Goal: Use online tool/utility: Utilize a website feature to perform a specific function

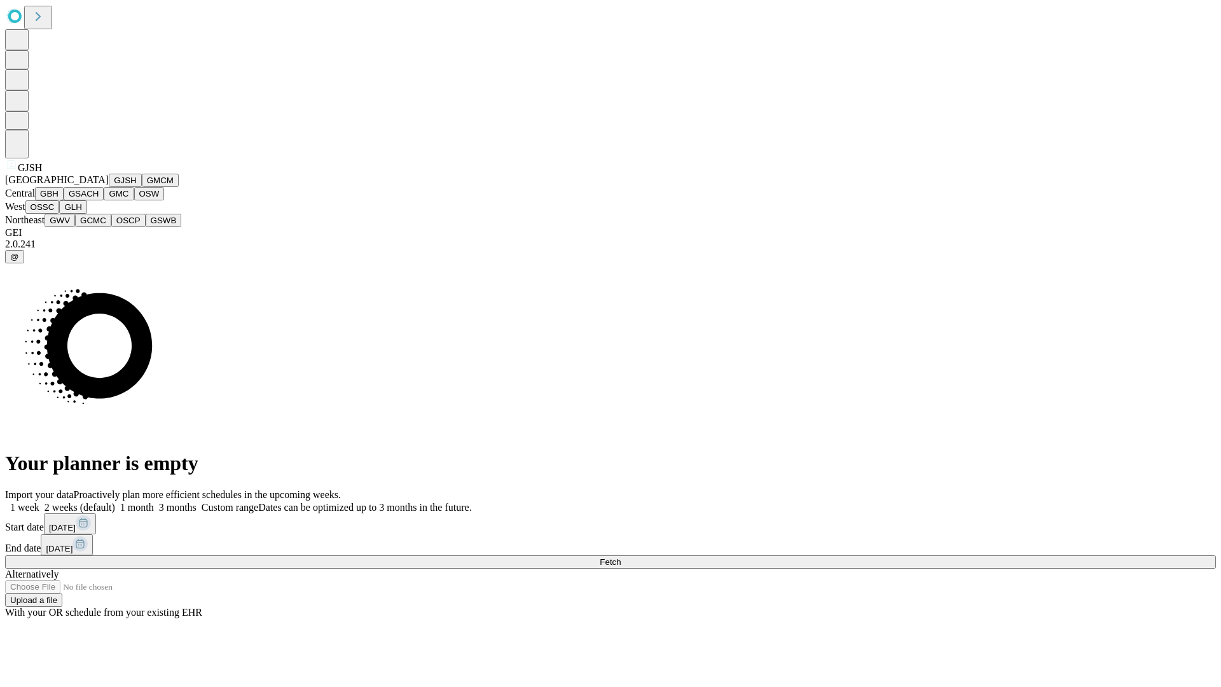
click at [109, 187] on button "GJSH" at bounding box center [125, 180] width 33 height 13
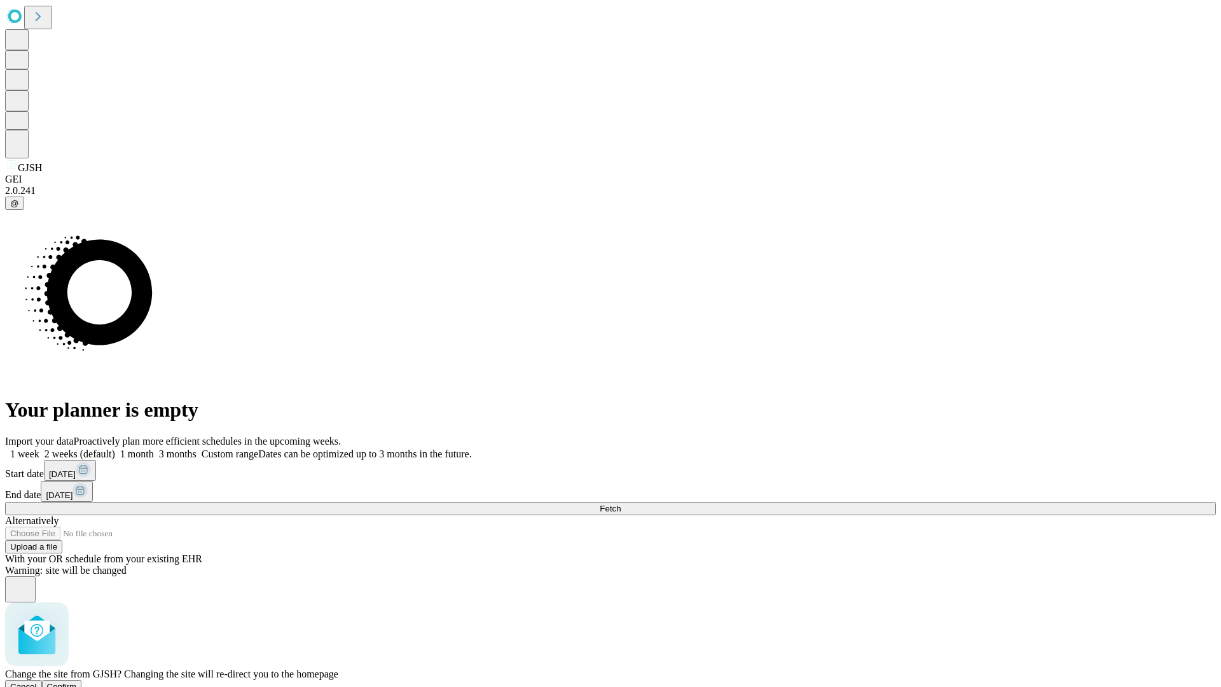
click at [77, 682] on span "Confirm" at bounding box center [62, 687] width 30 height 10
click at [39, 448] on label "1 week" at bounding box center [22, 453] width 34 height 11
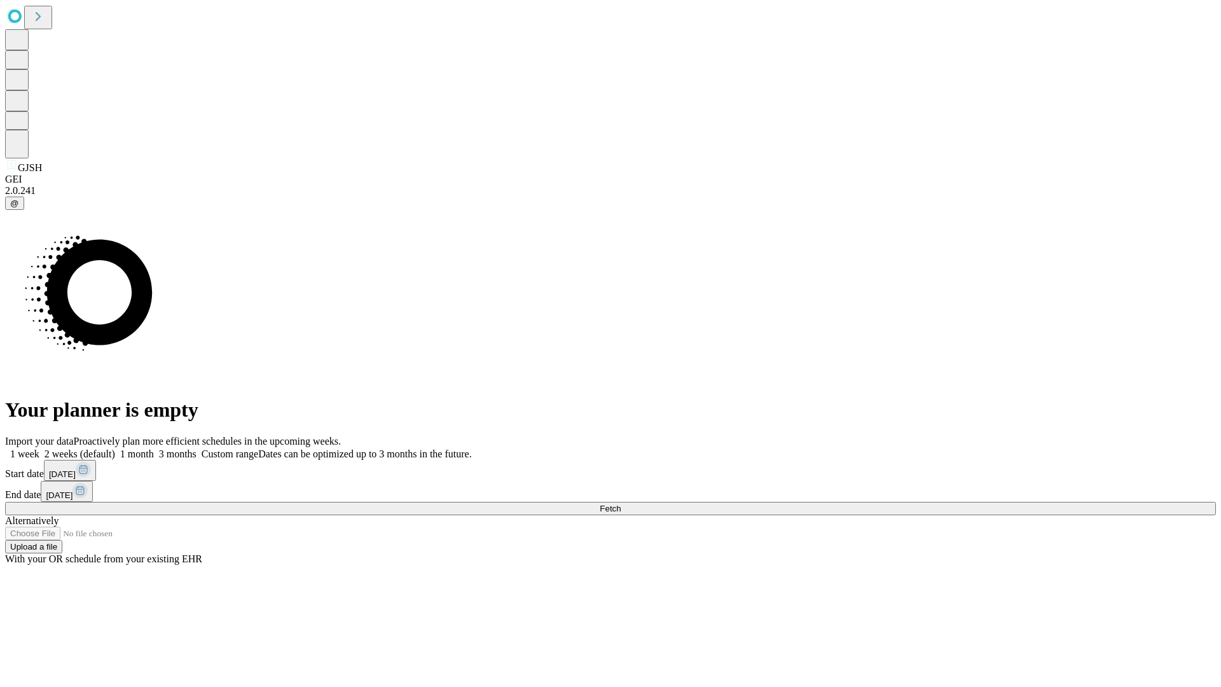
click at [621, 504] on span "Fetch" at bounding box center [610, 509] width 21 height 10
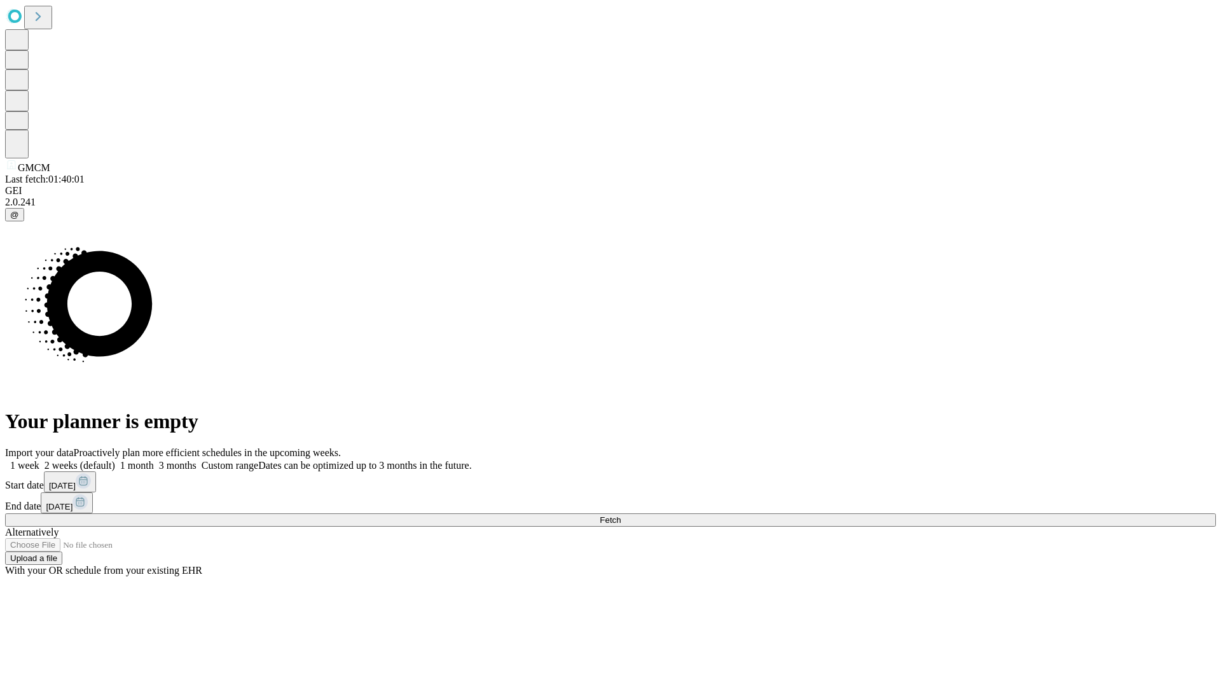
click at [39, 460] on label "1 week" at bounding box center [22, 465] width 34 height 11
click at [621, 515] on span "Fetch" at bounding box center [610, 520] width 21 height 10
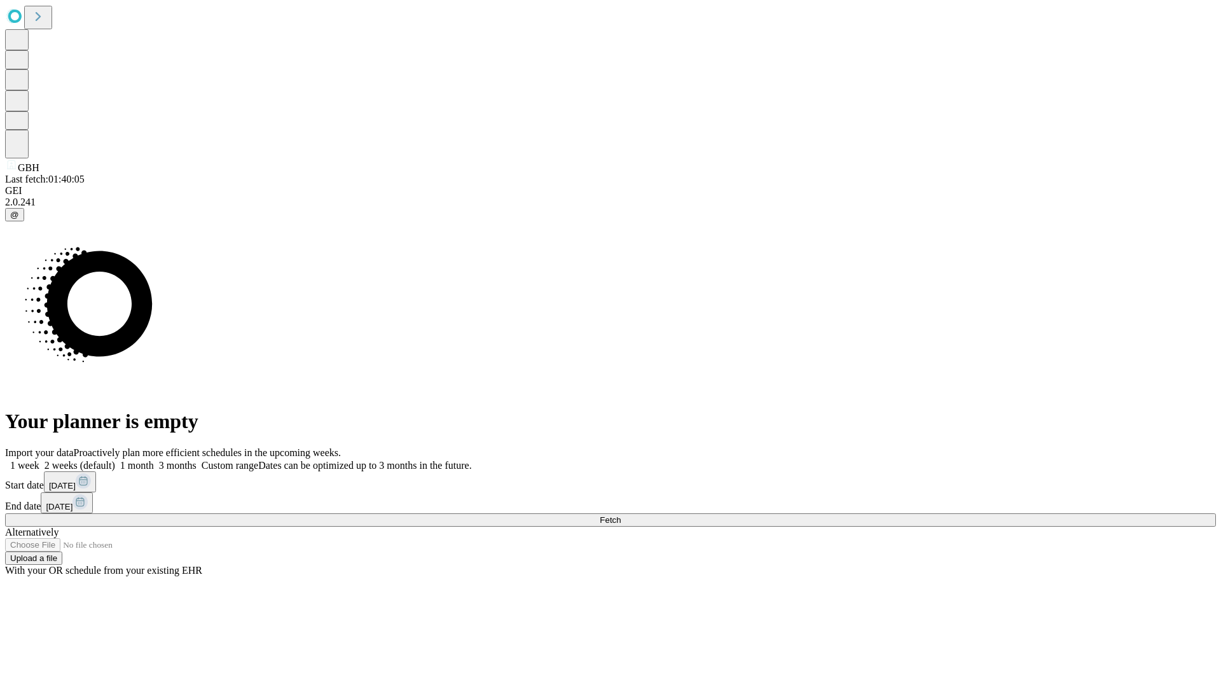
click at [621, 515] on span "Fetch" at bounding box center [610, 520] width 21 height 10
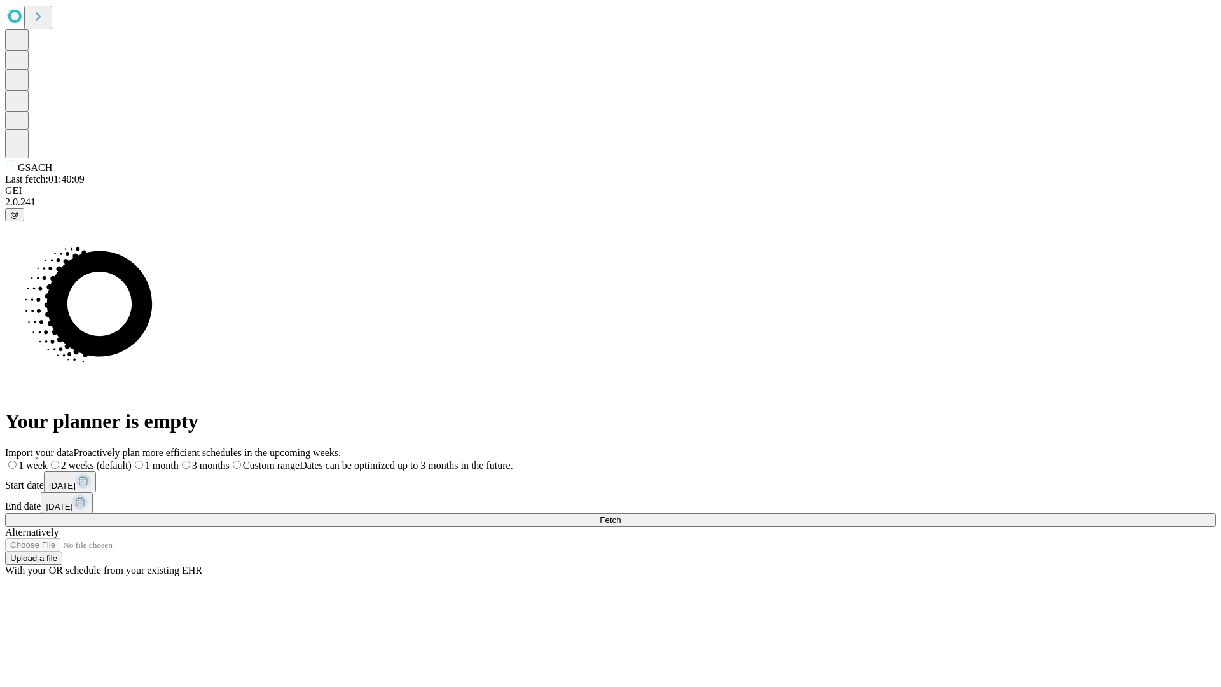
click at [48, 460] on label "1 week" at bounding box center [26, 465] width 43 height 11
click at [621, 515] on span "Fetch" at bounding box center [610, 520] width 21 height 10
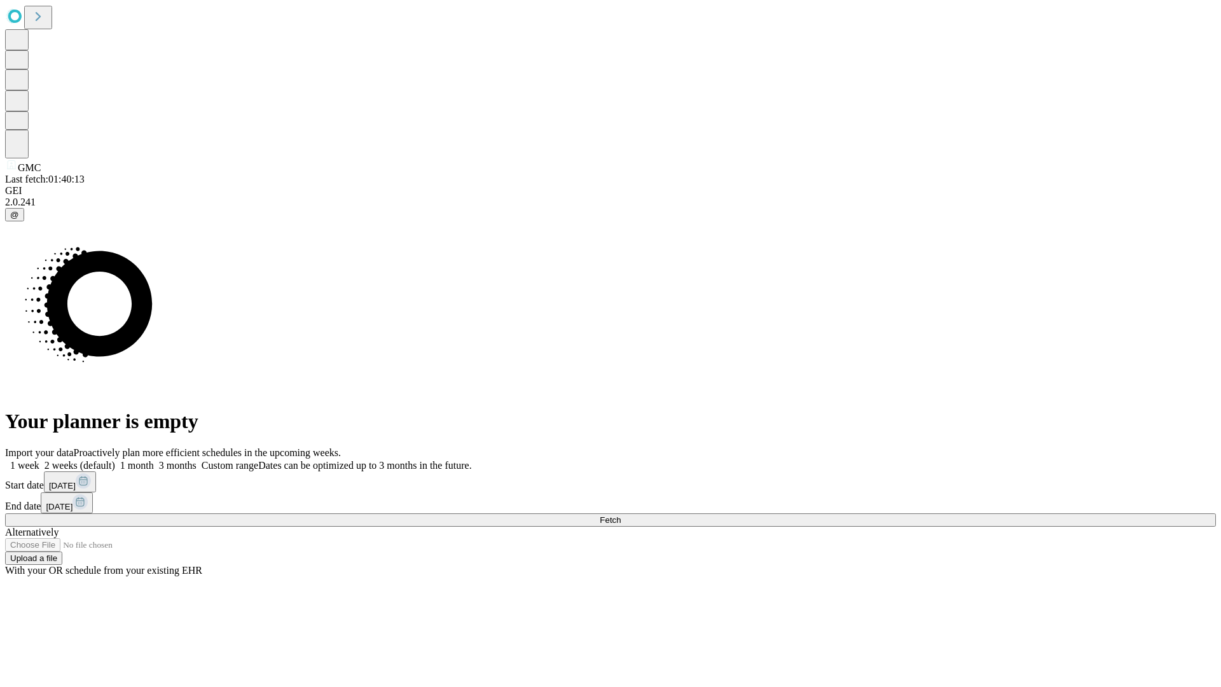
click at [39, 460] on label "1 week" at bounding box center [22, 465] width 34 height 11
click at [621, 515] on span "Fetch" at bounding box center [610, 520] width 21 height 10
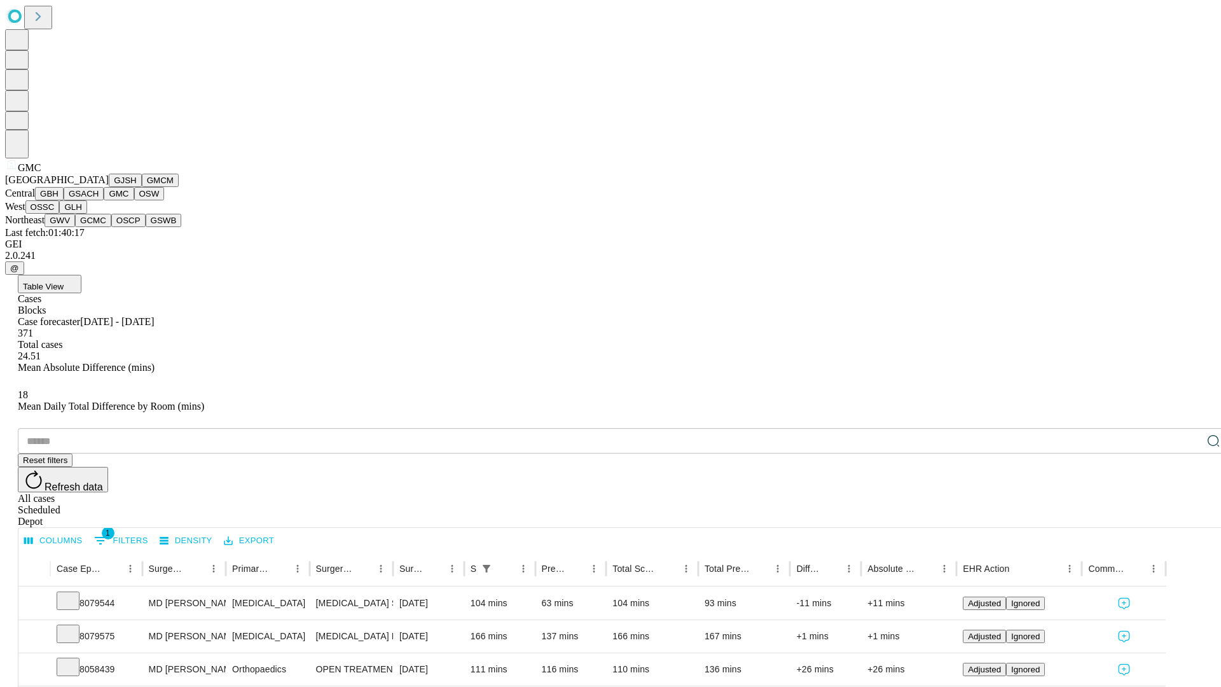
click at [134, 200] on button "OSW" at bounding box center [149, 193] width 31 height 13
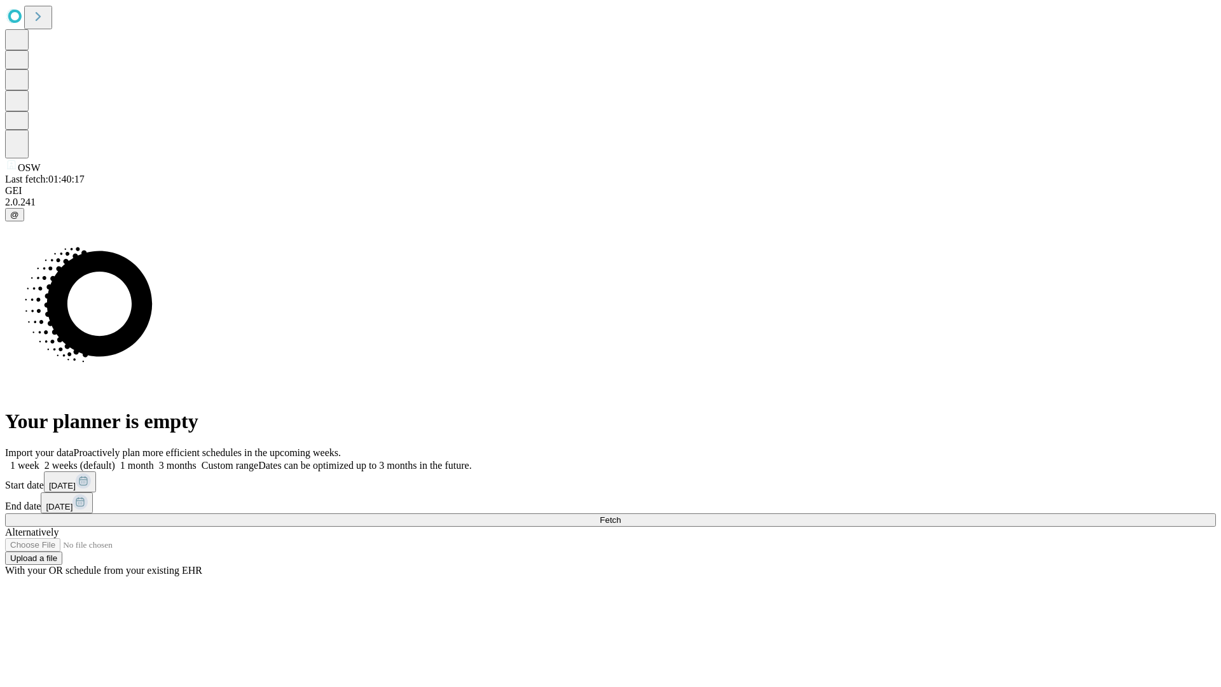
click at [39, 460] on label "1 week" at bounding box center [22, 465] width 34 height 11
click at [621, 515] on span "Fetch" at bounding box center [610, 520] width 21 height 10
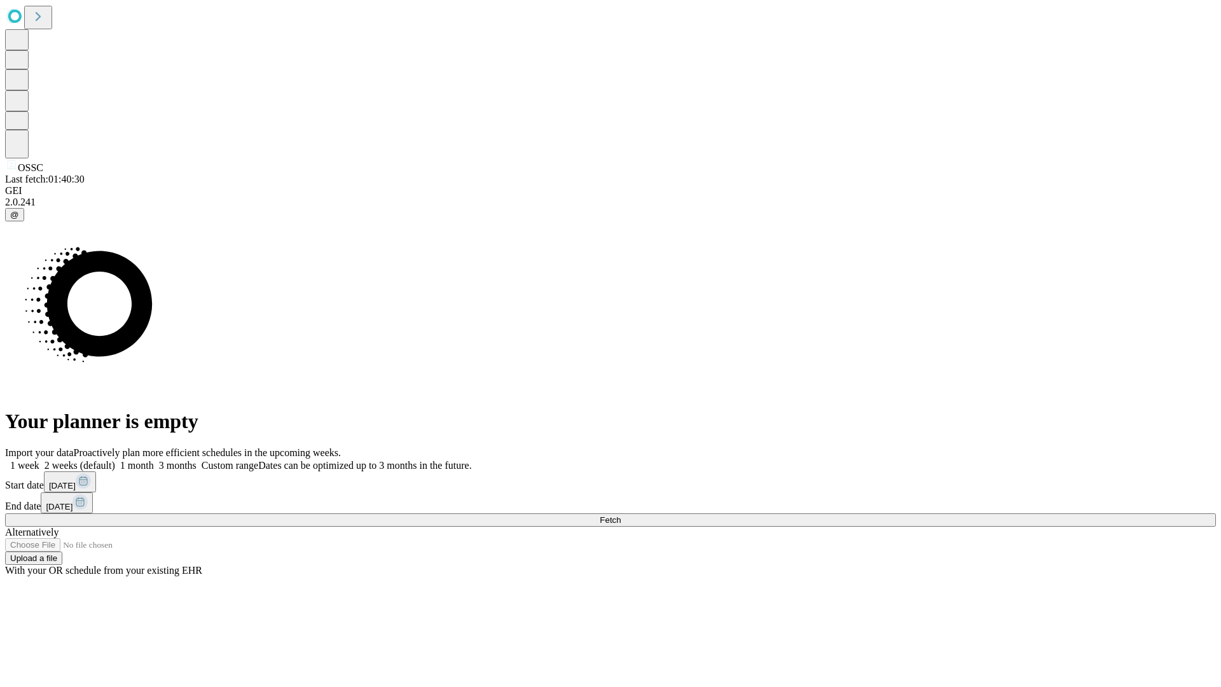
click at [39, 460] on label "1 week" at bounding box center [22, 465] width 34 height 11
click at [621, 515] on span "Fetch" at bounding box center [610, 520] width 21 height 10
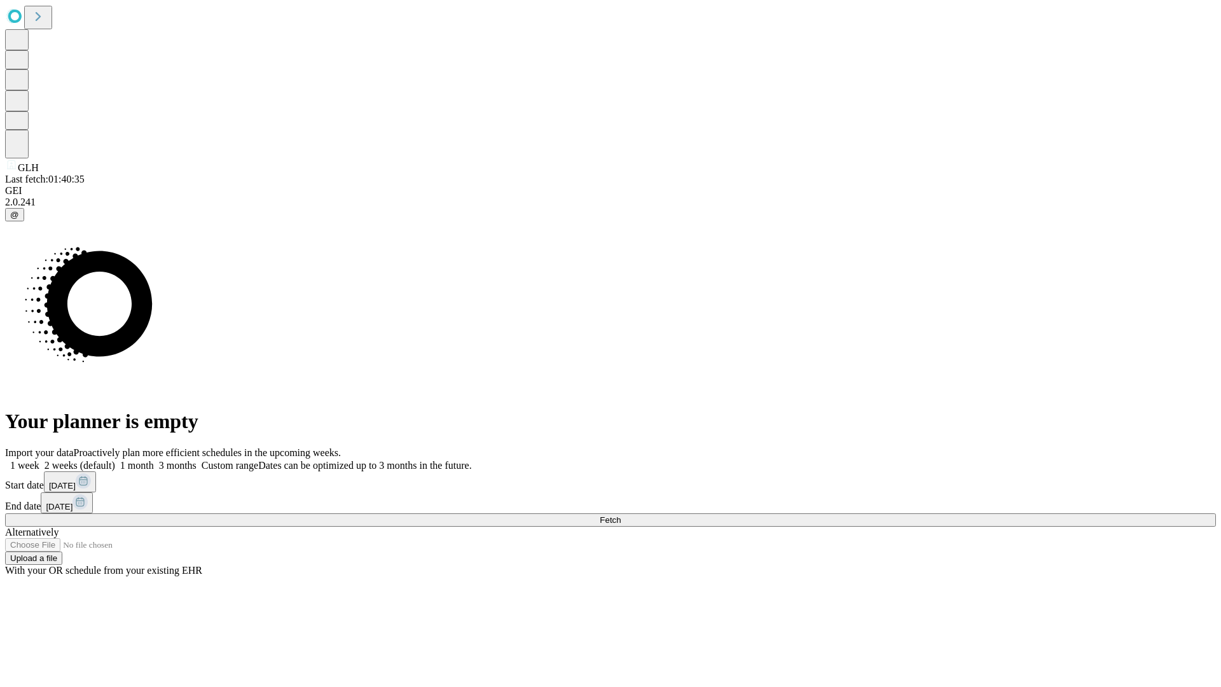
click at [39, 460] on label "1 week" at bounding box center [22, 465] width 34 height 11
click at [621, 515] on span "Fetch" at bounding box center [610, 520] width 21 height 10
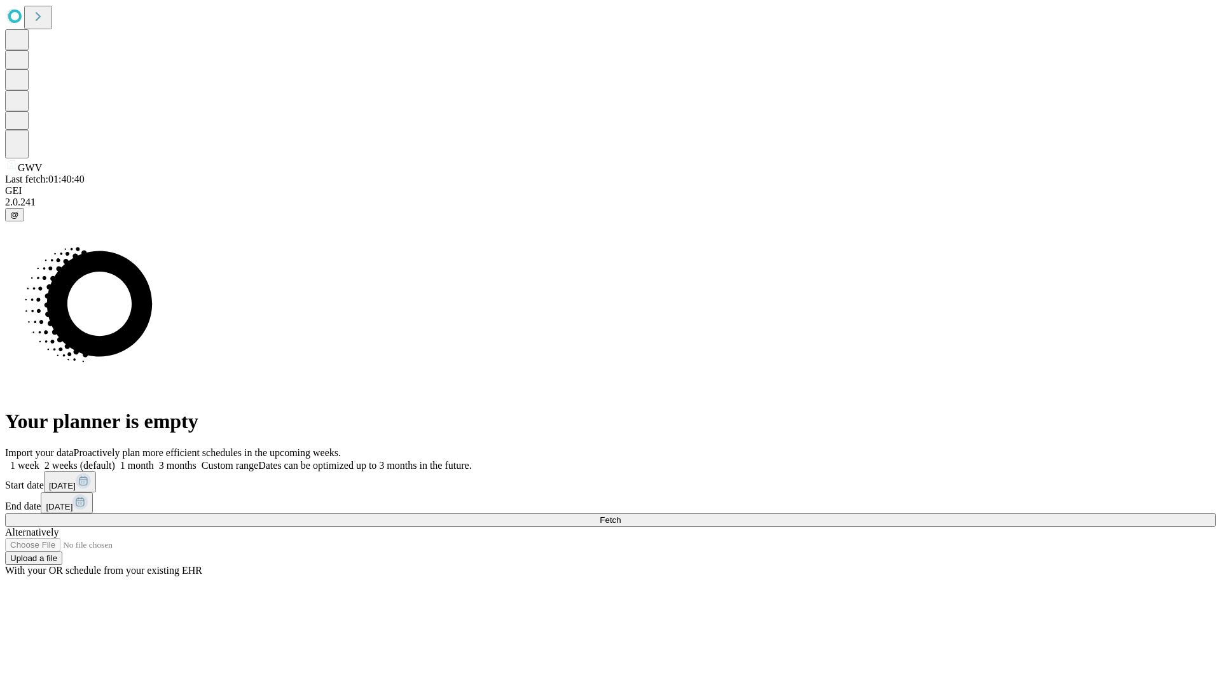
click at [621, 515] on span "Fetch" at bounding box center [610, 520] width 21 height 10
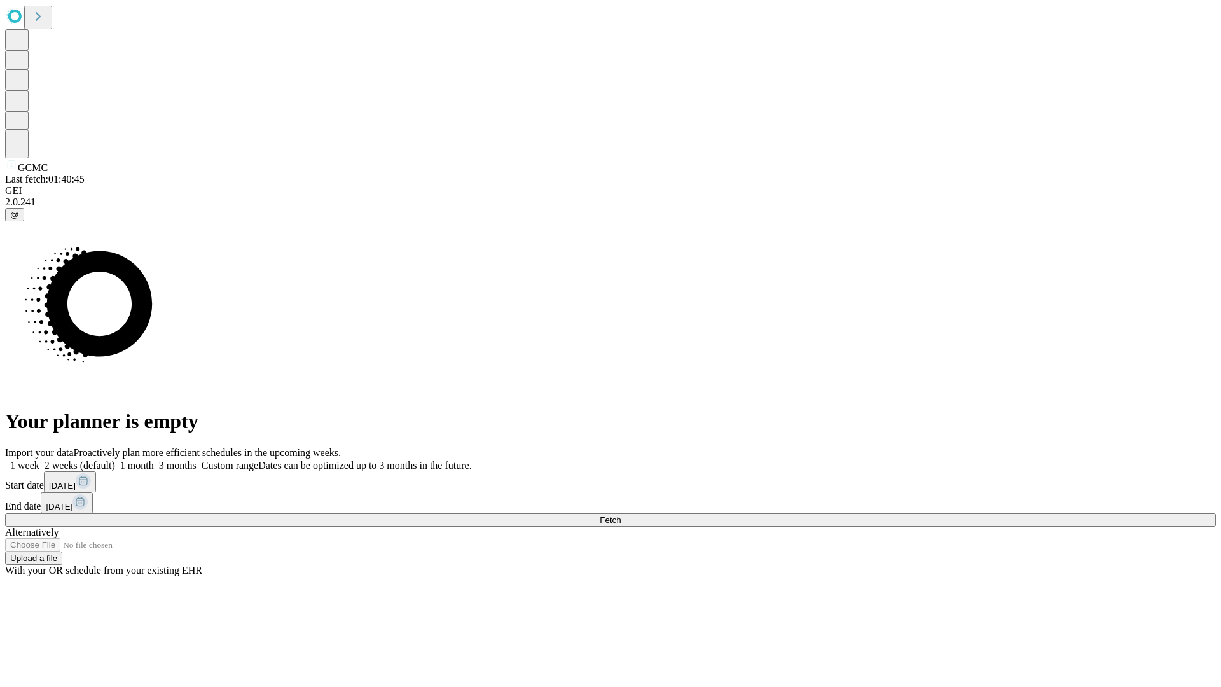
click at [39, 460] on label "1 week" at bounding box center [22, 465] width 34 height 11
click at [621, 515] on span "Fetch" at bounding box center [610, 520] width 21 height 10
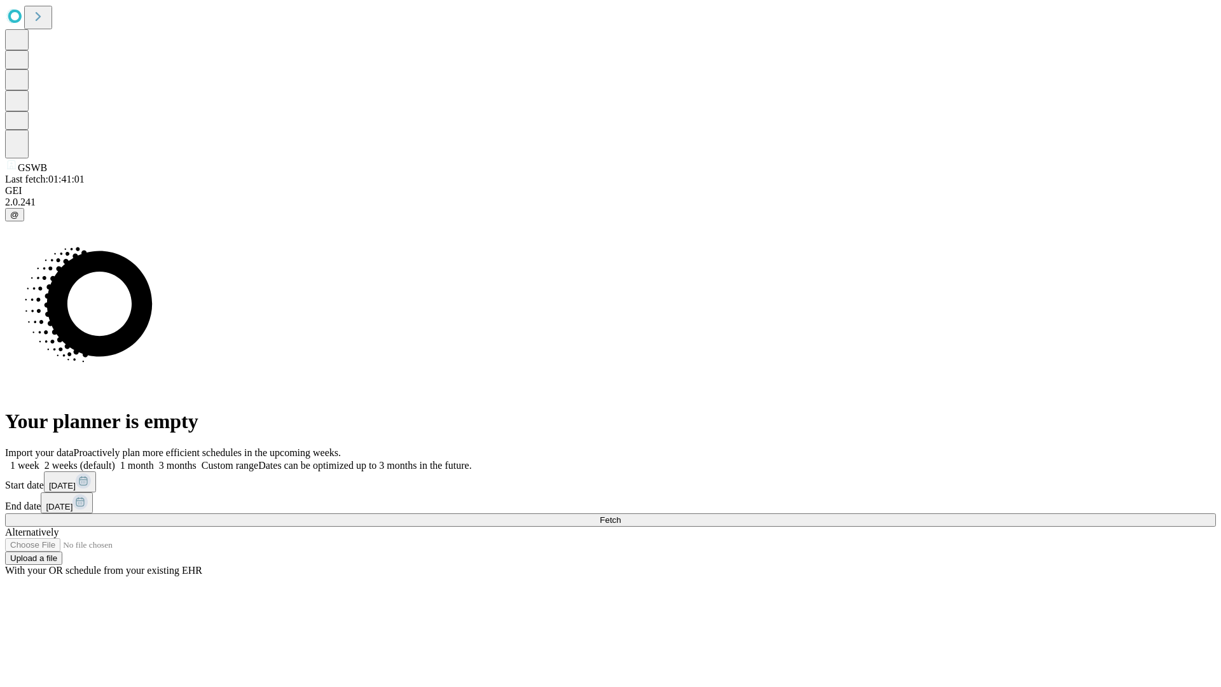
click at [39, 460] on label "1 week" at bounding box center [22, 465] width 34 height 11
click at [621, 515] on span "Fetch" at bounding box center [610, 520] width 21 height 10
